Goal: Task Accomplishment & Management: Manage account settings

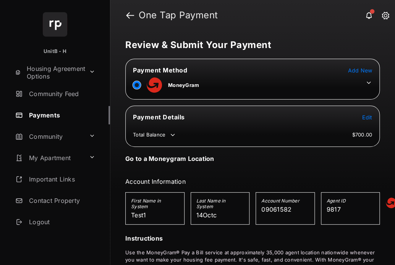
click at [361, 70] on span "Add New" at bounding box center [360, 70] width 24 height 6
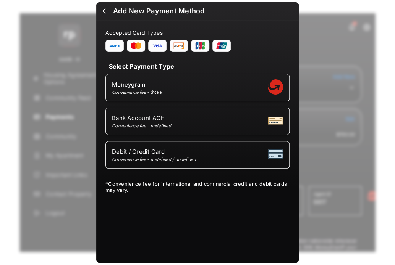
click at [105, 10] on div at bounding box center [105, 12] width 7 height 8
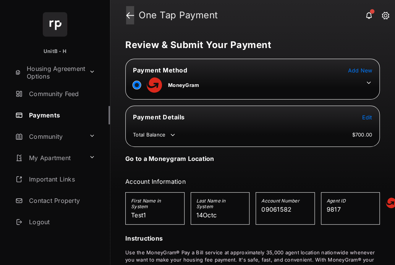
click at [131, 16] on link at bounding box center [130, 15] width 8 height 18
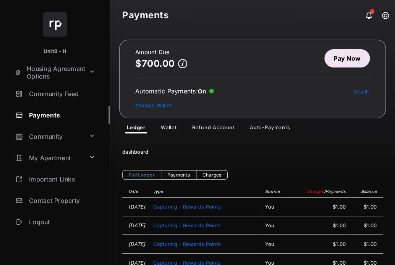
click at [264, 129] on link "Auto-Payments" at bounding box center [270, 129] width 52 height 9
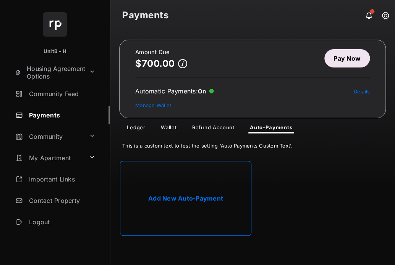
click at [215, 186] on link "Add New Auto-Payment" at bounding box center [185, 198] width 131 height 75
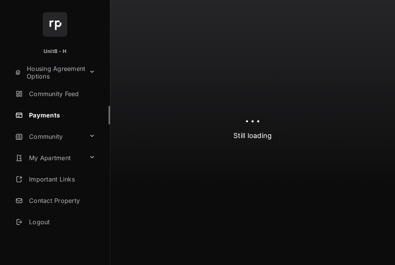
select select "**********"
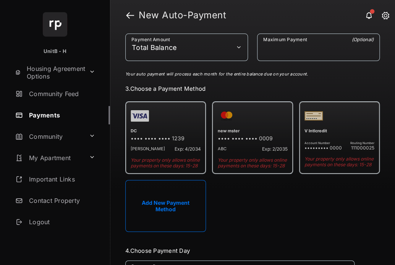
scroll to position [132, 0]
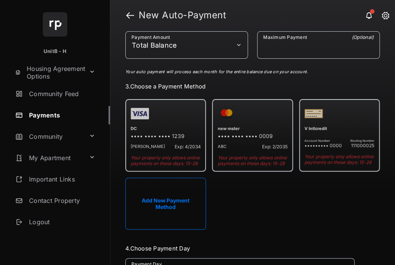
click at [181, 201] on button "Add New Payment Method" at bounding box center [165, 204] width 81 height 52
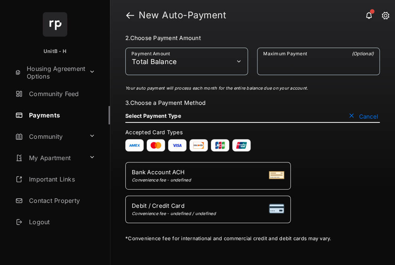
scroll to position [93, 0]
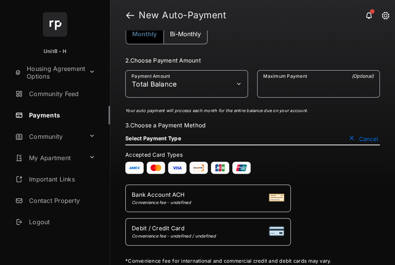
click at [351, 135] on button "Cancel" at bounding box center [363, 139] width 33 height 8
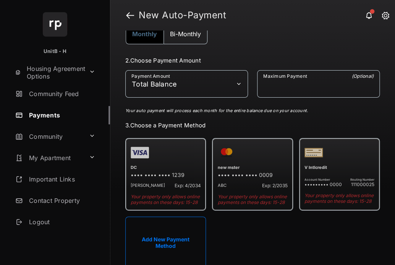
scroll to position [86, 0]
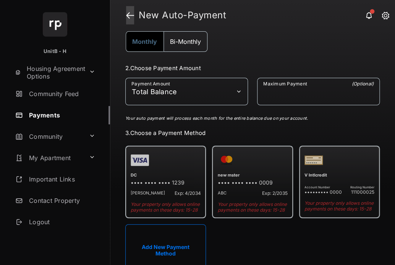
click at [133, 17] on link at bounding box center [130, 15] width 8 height 18
